Goal: Information Seeking & Learning: Check status

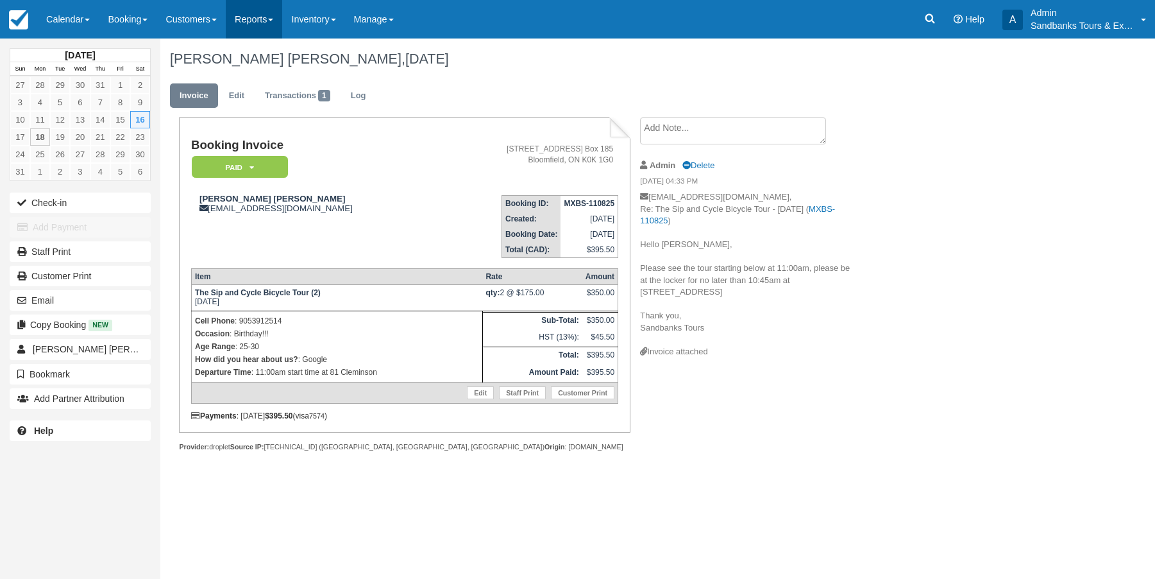
click at [273, 21] on span at bounding box center [270, 20] width 5 height 3
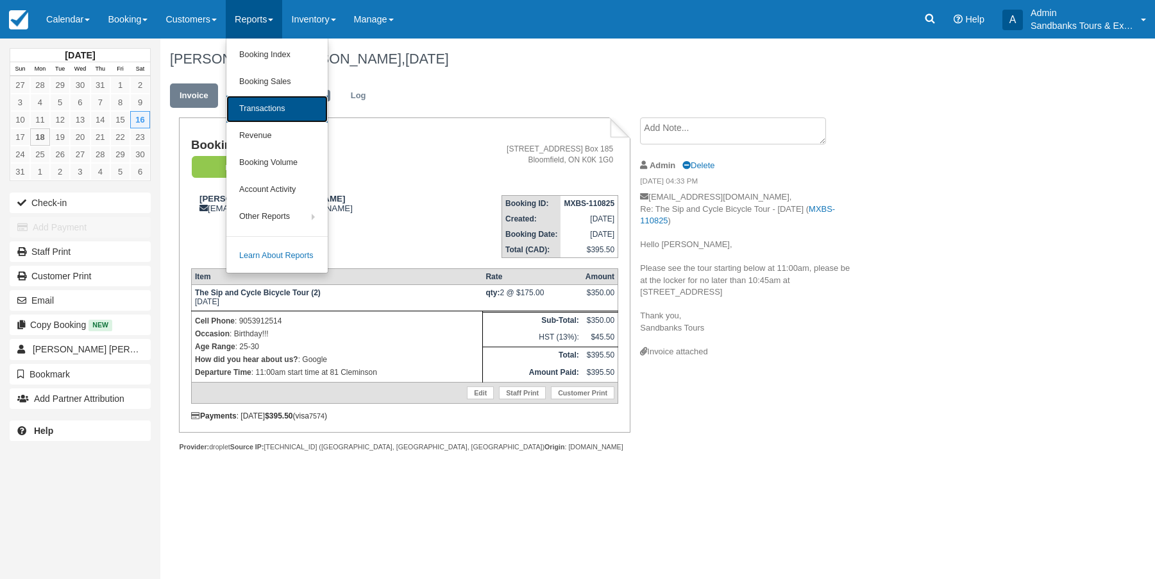
click at [269, 106] on link "Transactions" at bounding box center [276, 109] width 101 height 27
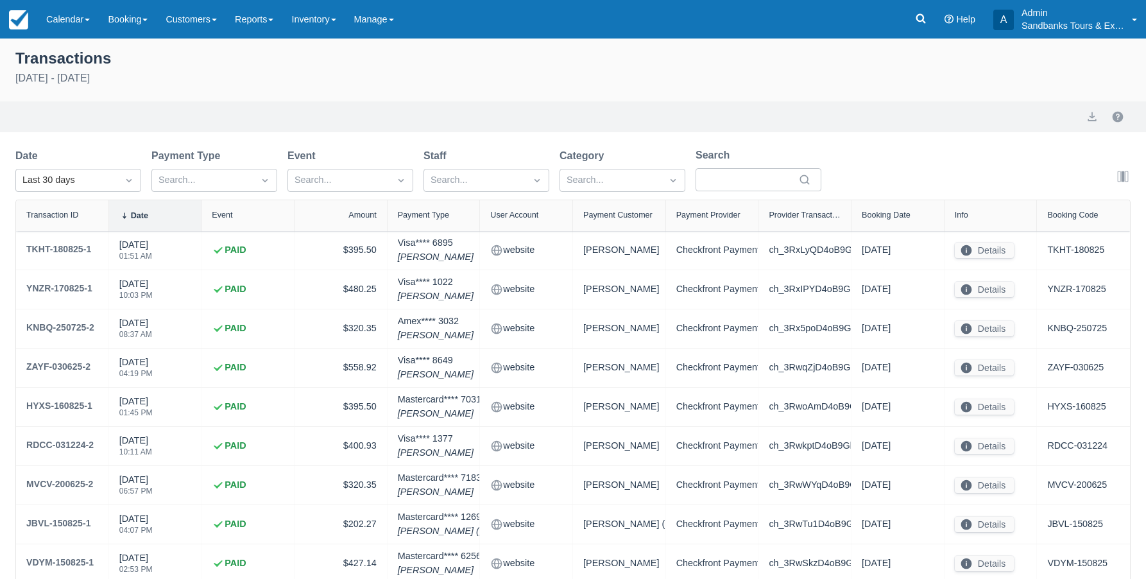
select select "10"
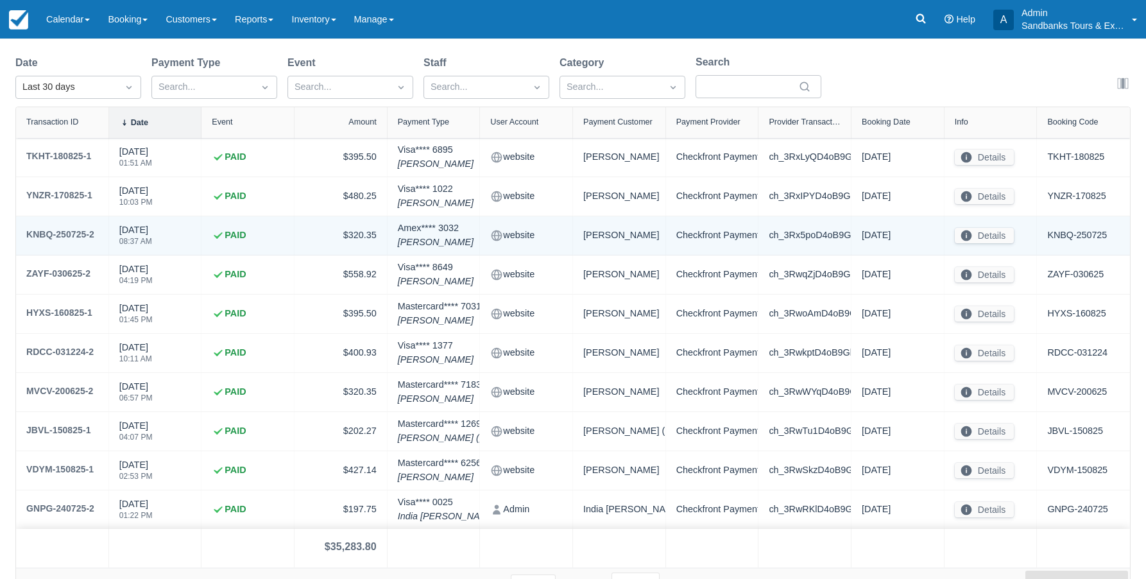
scroll to position [113, 0]
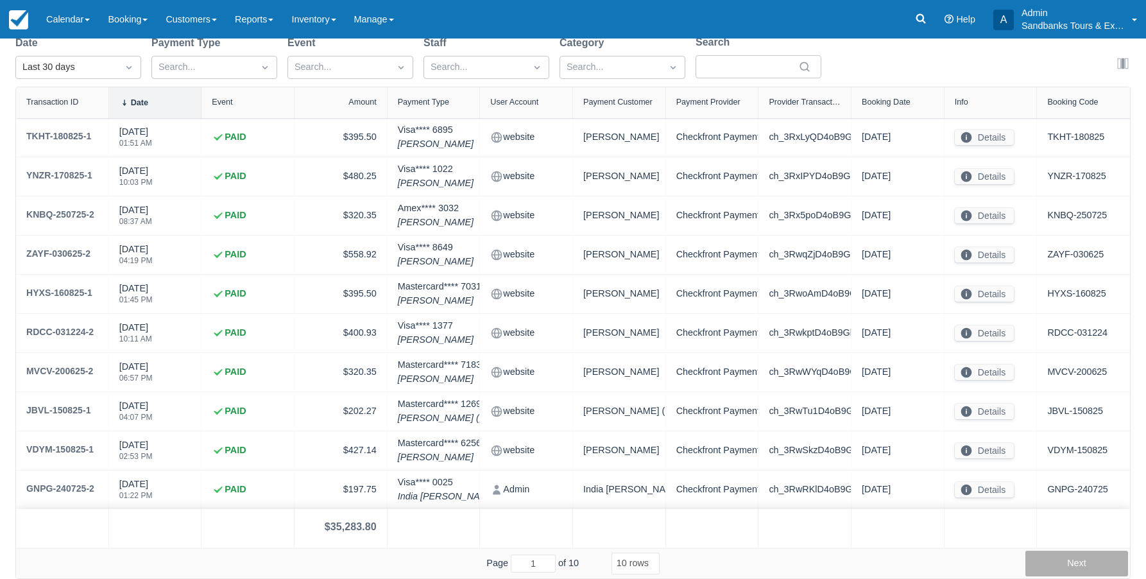
click at [1065, 562] on button "Next" at bounding box center [1076, 563] width 103 height 26
type input "2"
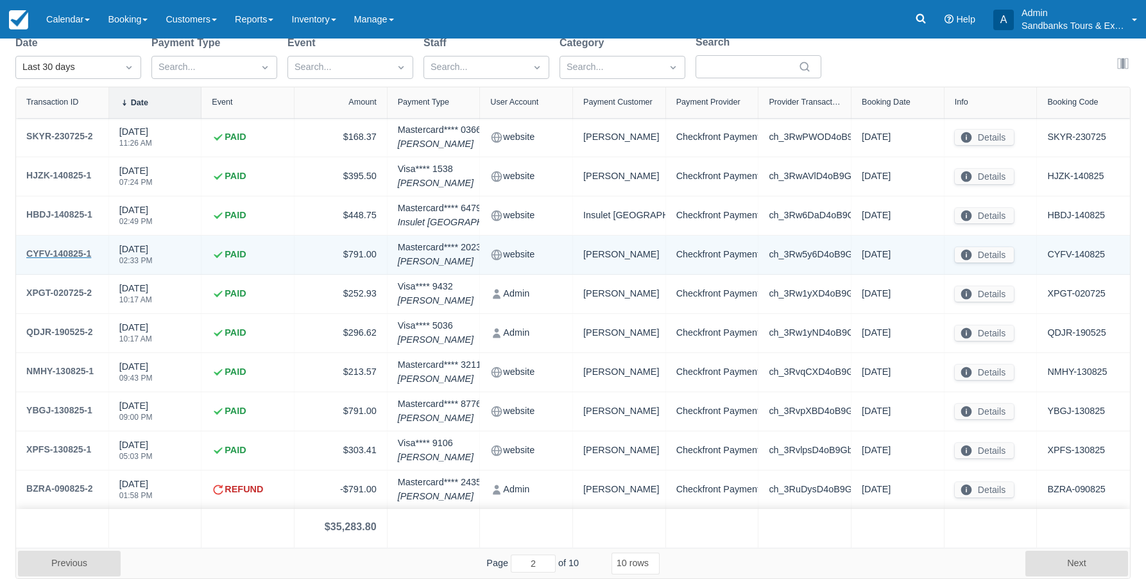
click at [72, 250] on div "CYFV-140825-1" at bounding box center [58, 253] width 65 height 15
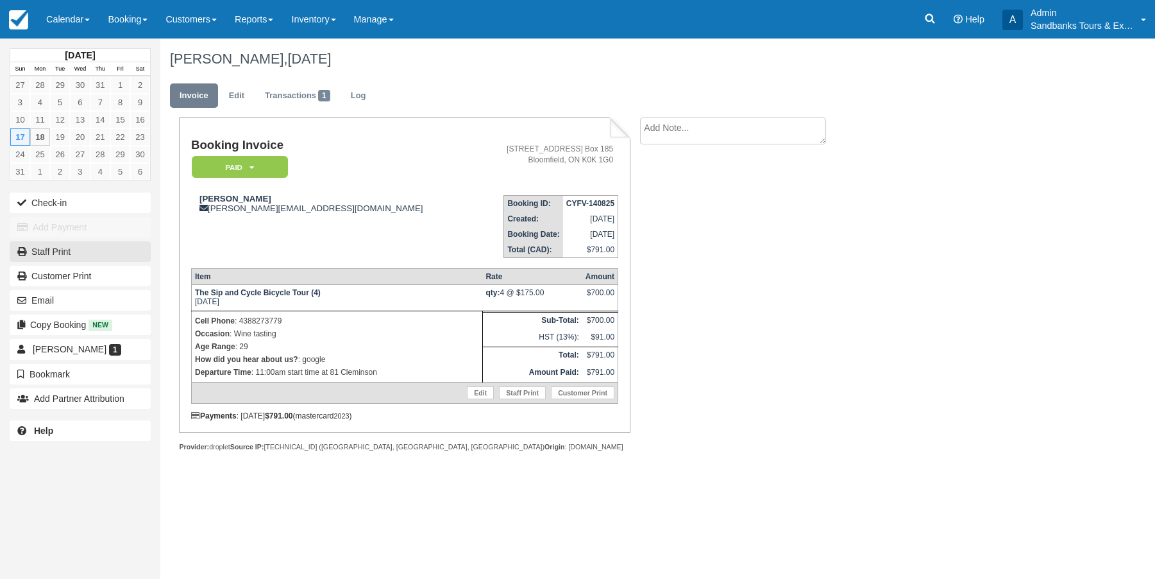
click at [72, 250] on link "Staff Print" at bounding box center [80, 251] width 141 height 21
click at [272, 11] on link "Reports" at bounding box center [254, 19] width 56 height 38
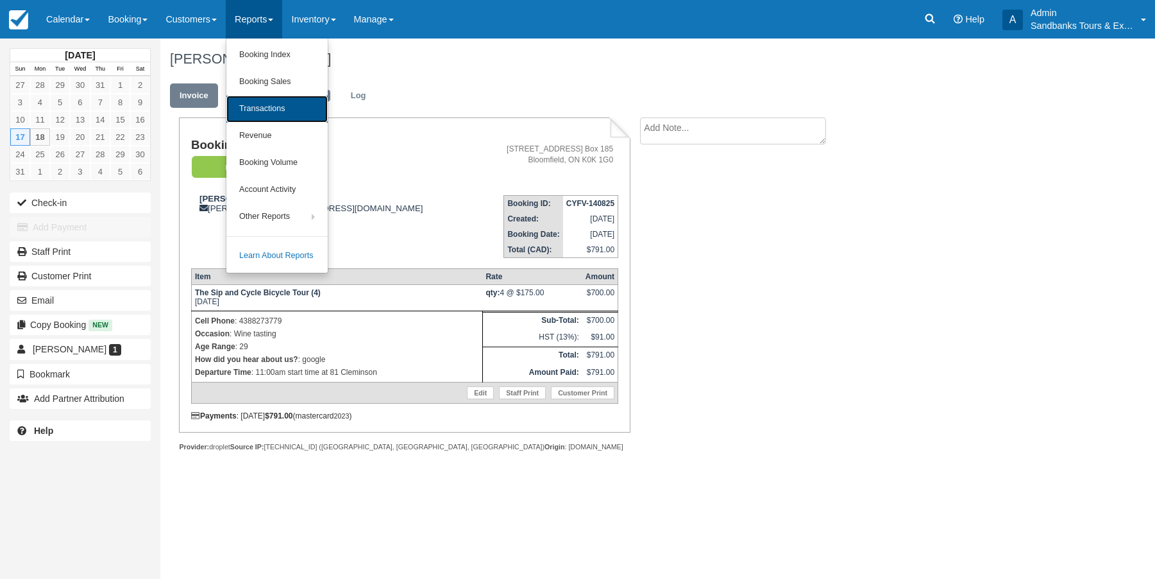
click at [257, 109] on link "Transactions" at bounding box center [276, 109] width 101 height 27
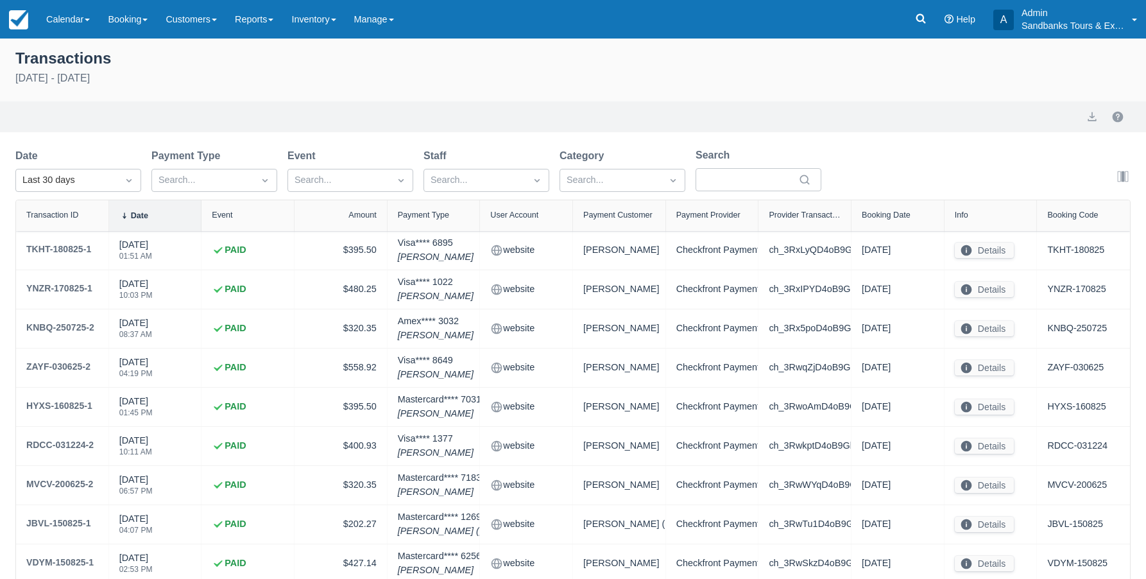
select select "10"
